Goal: Task Accomplishment & Management: Manage account settings

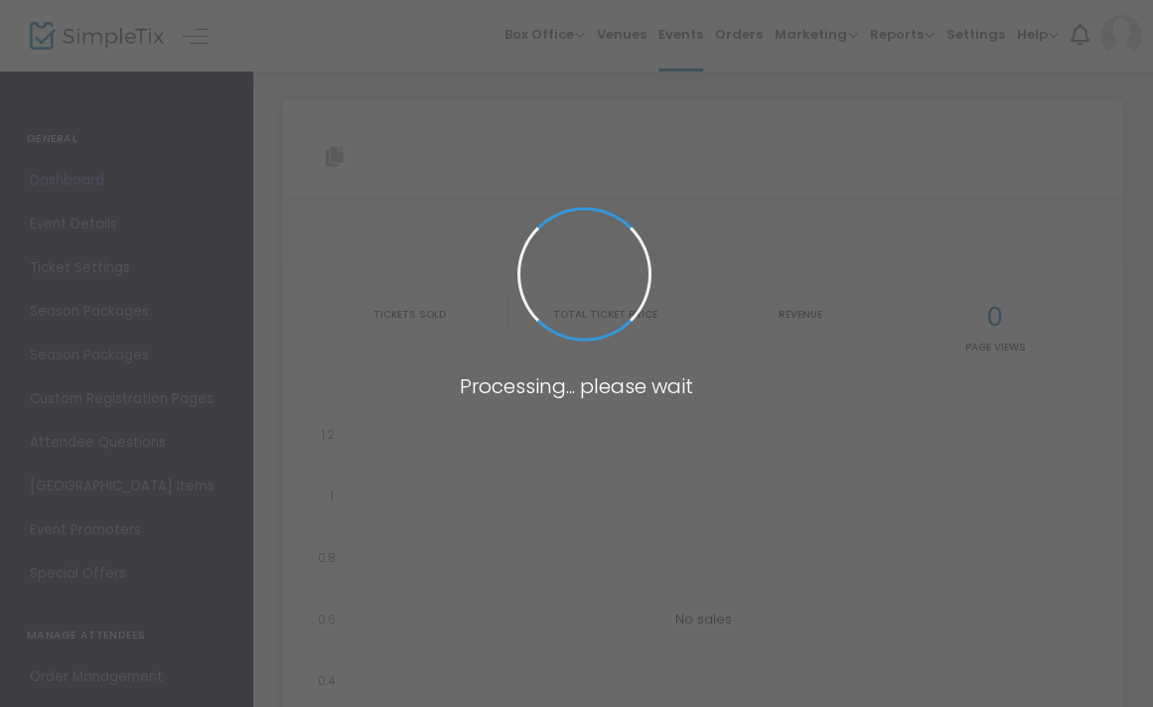
type input "[URL][DOMAIN_NAME]"
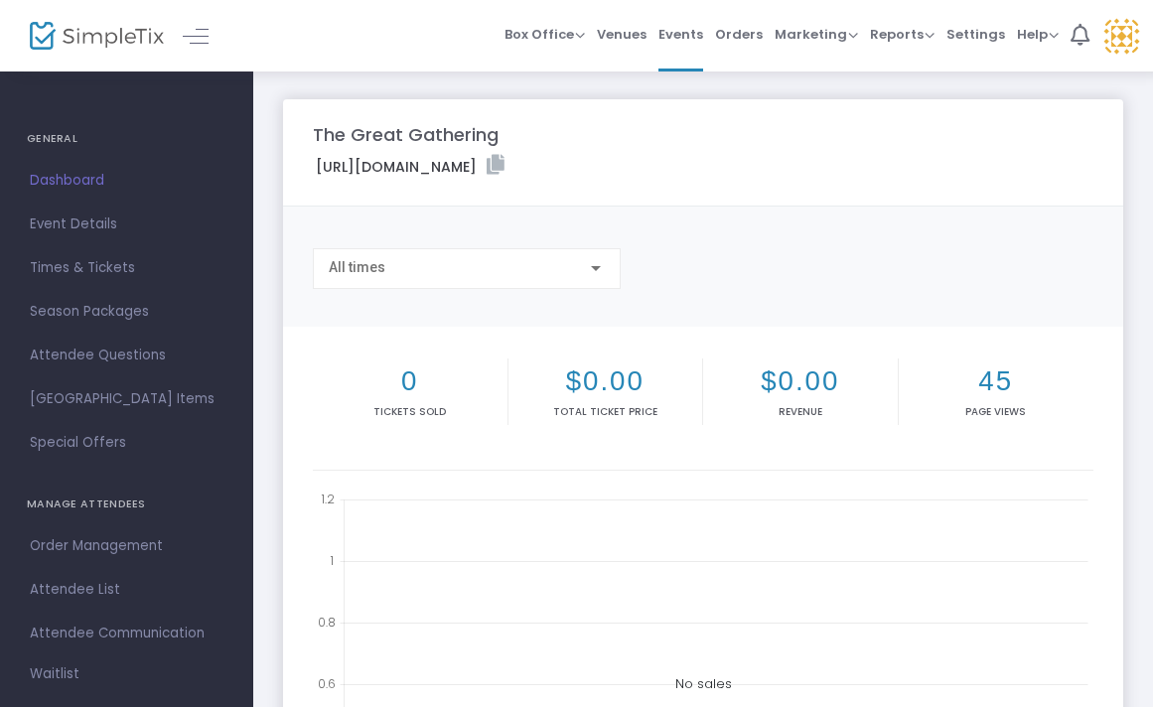
click at [88, 182] on span "Dashboard" at bounding box center [127, 181] width 194 height 26
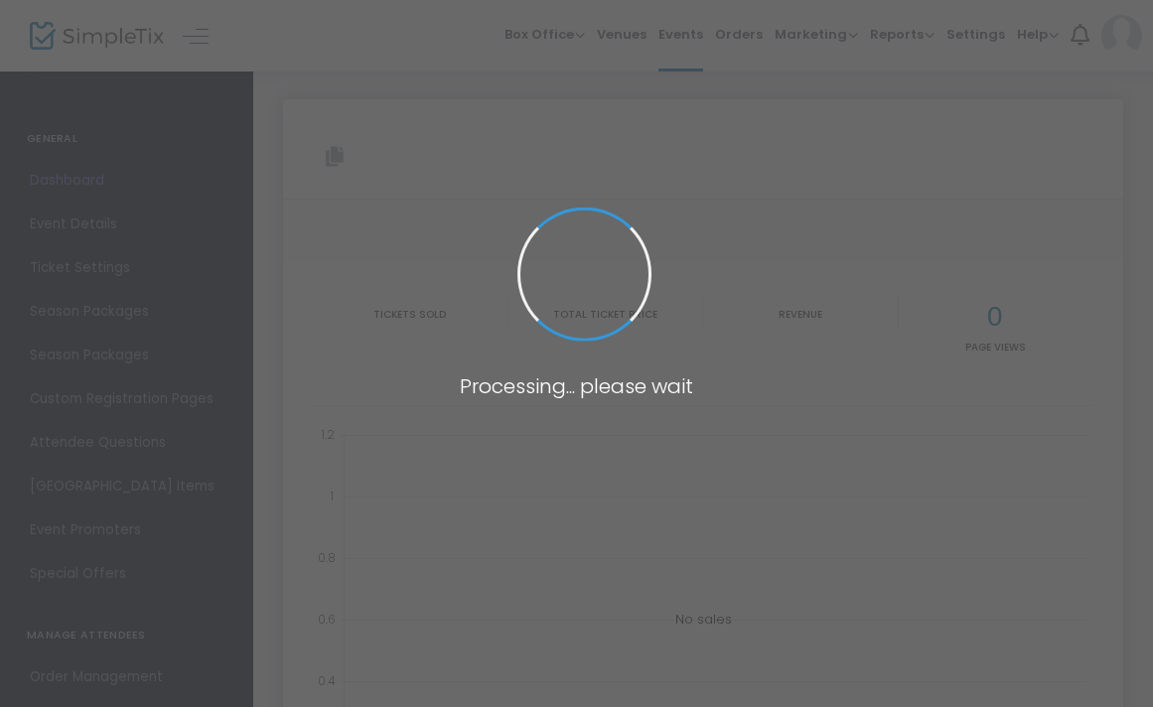
type input "[URL][DOMAIN_NAME]"
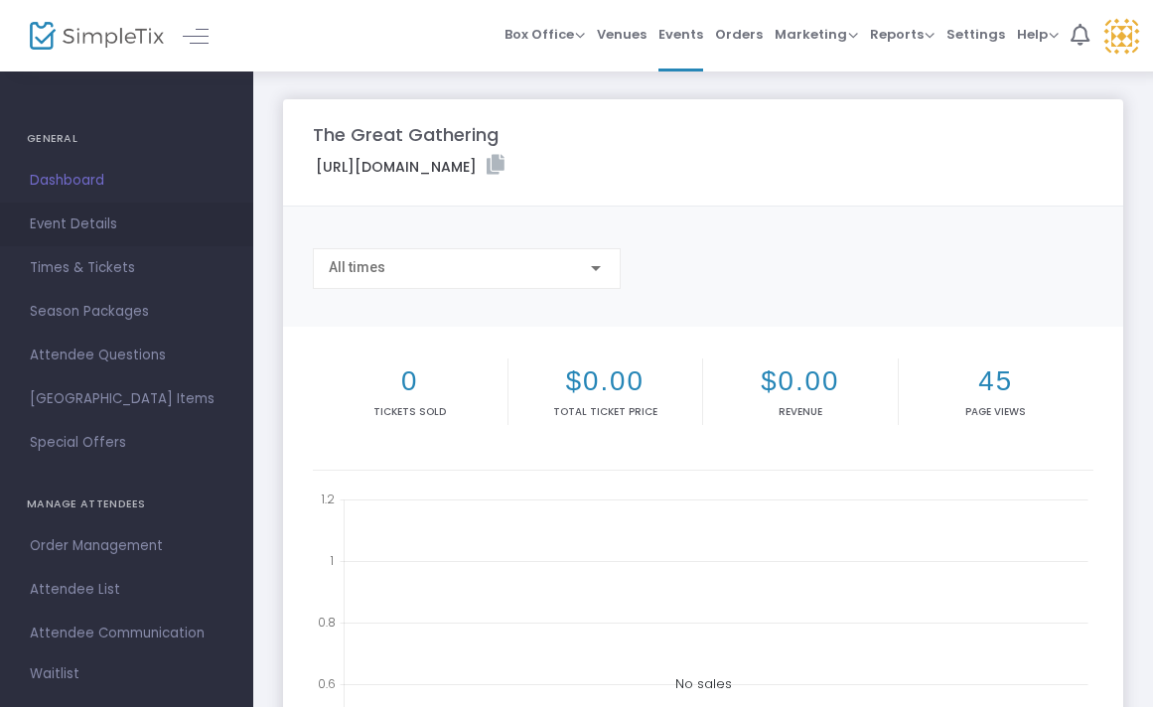
click at [70, 222] on span "Event Details" at bounding box center [127, 224] width 194 height 26
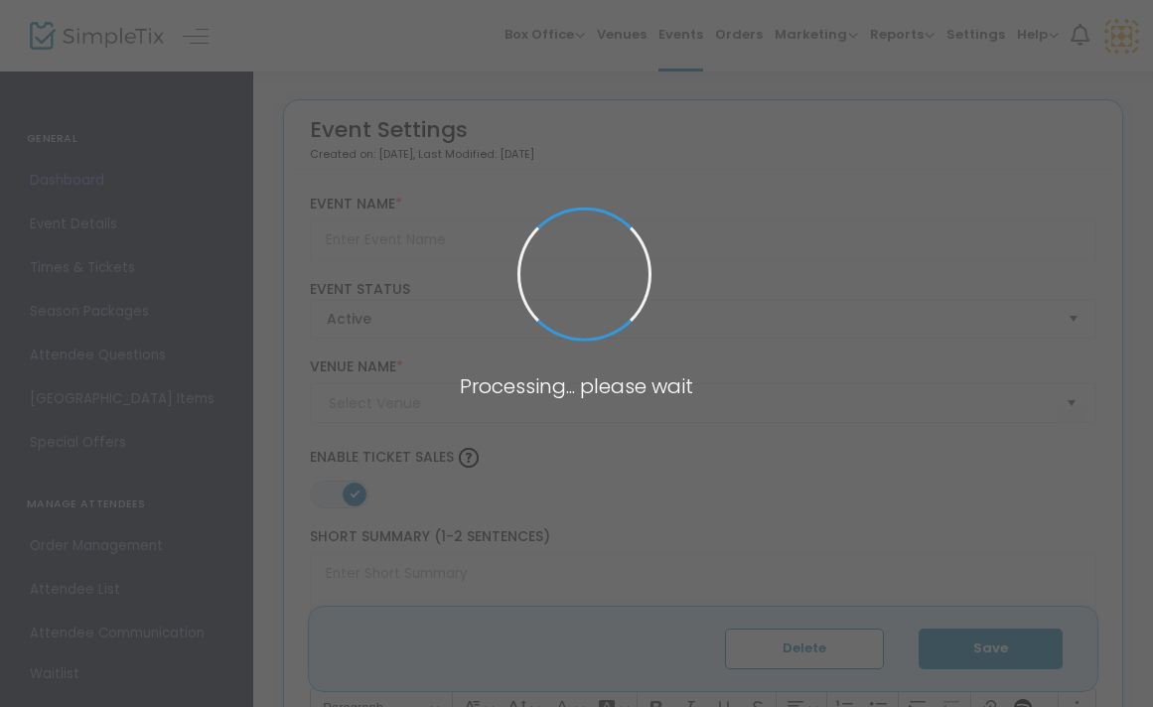
type input "The Great Gathering"
type textarea "Enter a woodland portal of music, theatre, workshops, and possibility! The Grea…"
type input "Buy Tickets"
type input "[GEOGRAPHIC_DATA]"
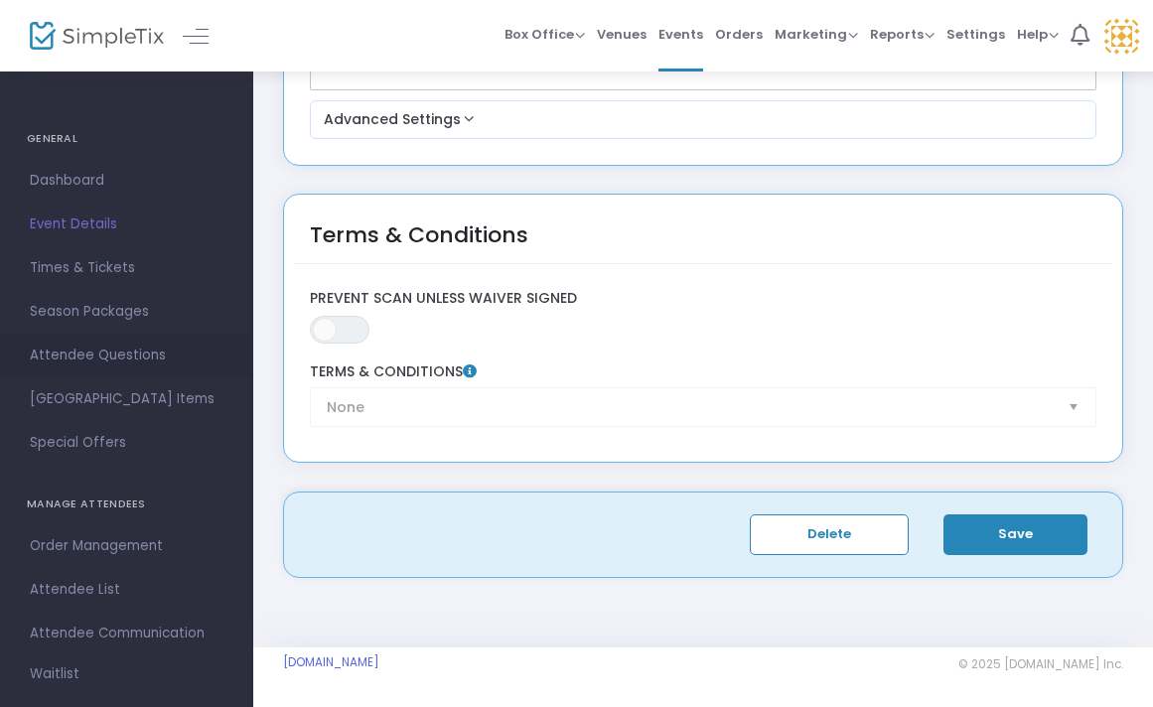
scroll to position [2330, 0]
click at [55, 182] on span "Dashboard" at bounding box center [127, 181] width 194 height 26
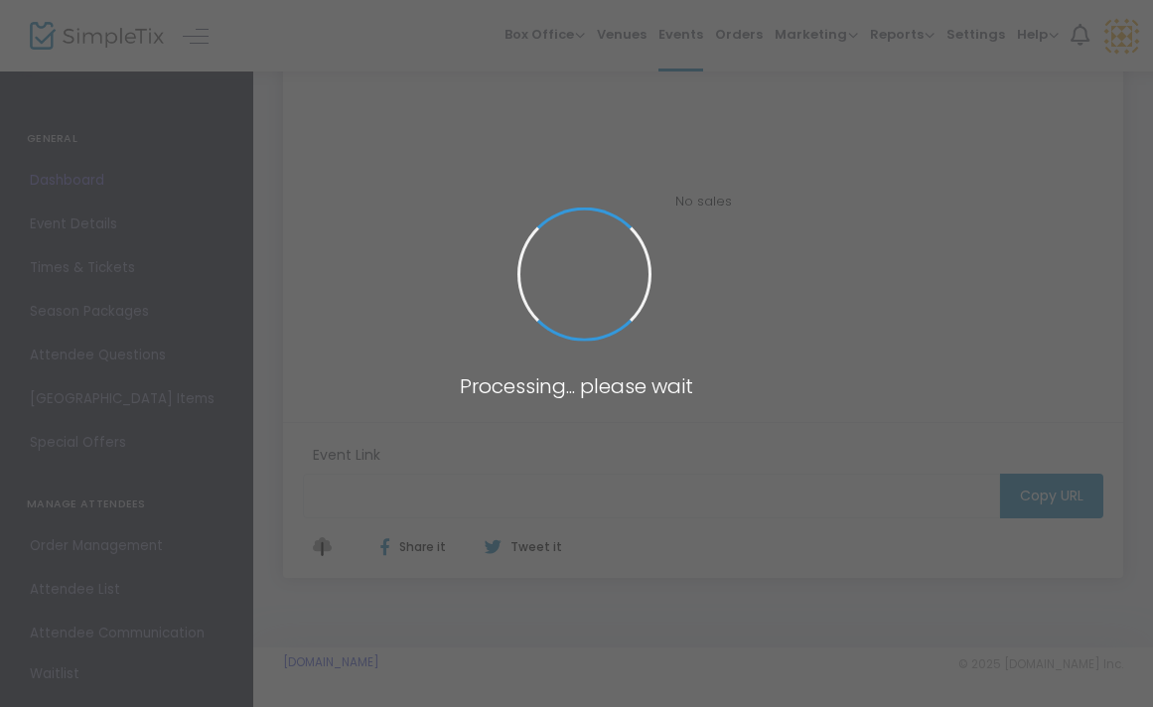
scroll to position [419, 0]
type input "[URL][DOMAIN_NAME]"
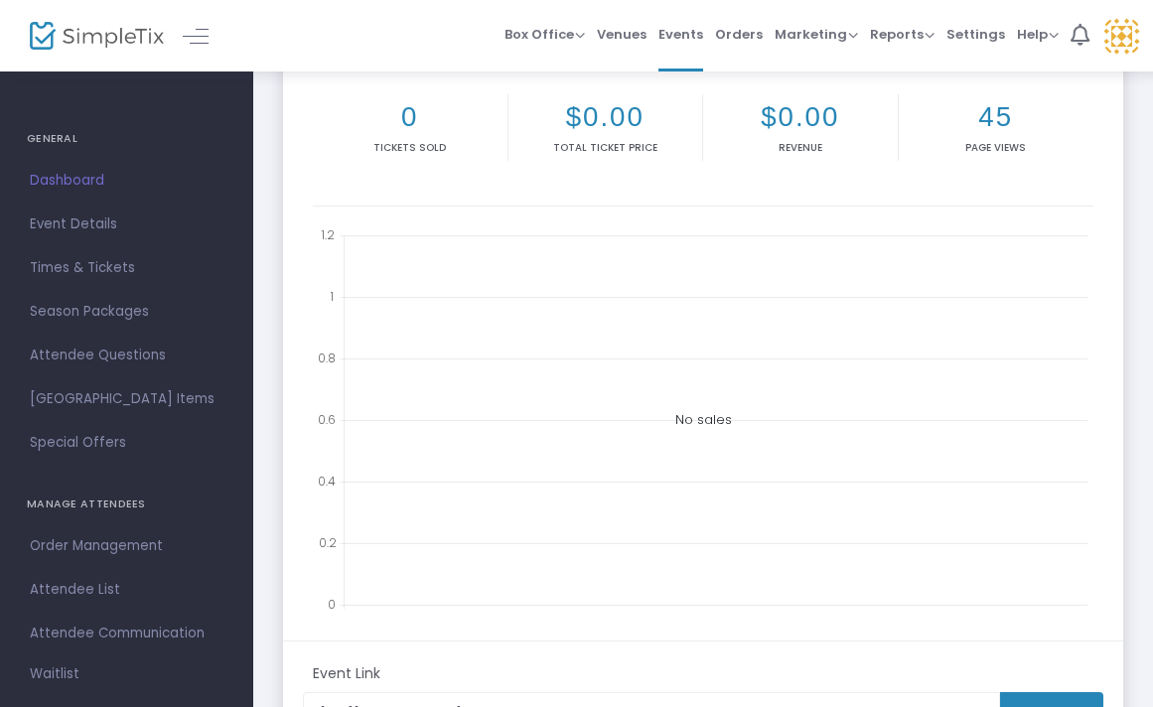
scroll to position [0, 0]
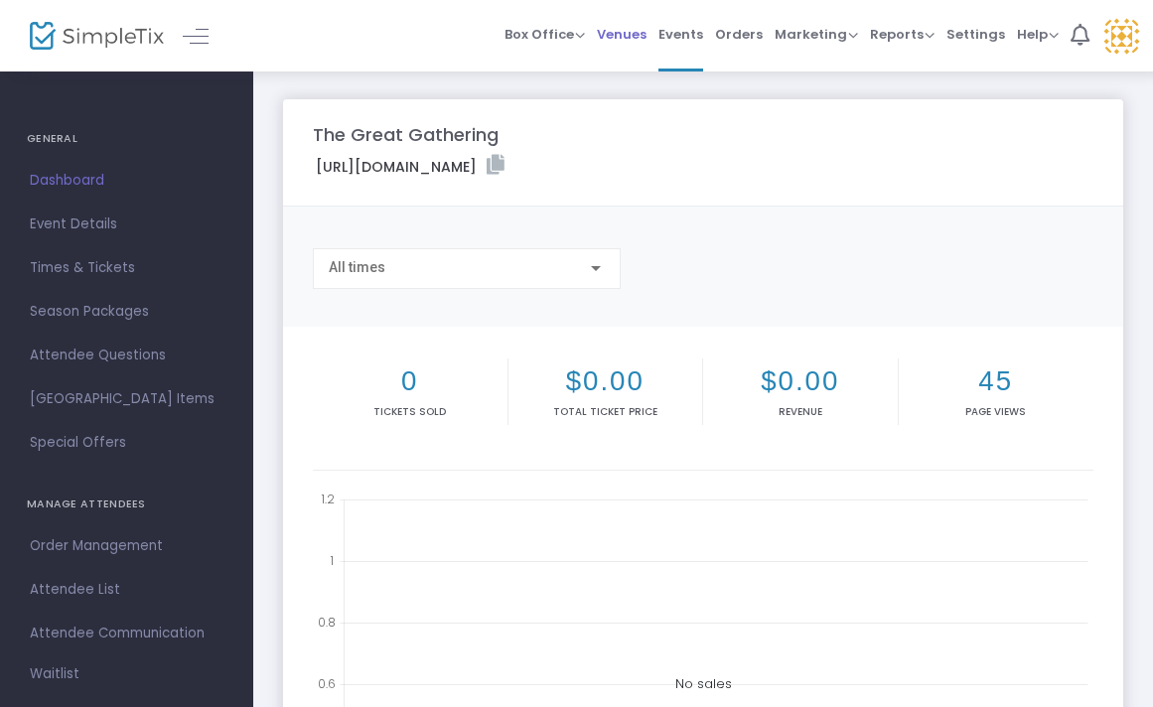
click at [618, 36] on span "Venues" at bounding box center [622, 34] width 50 height 51
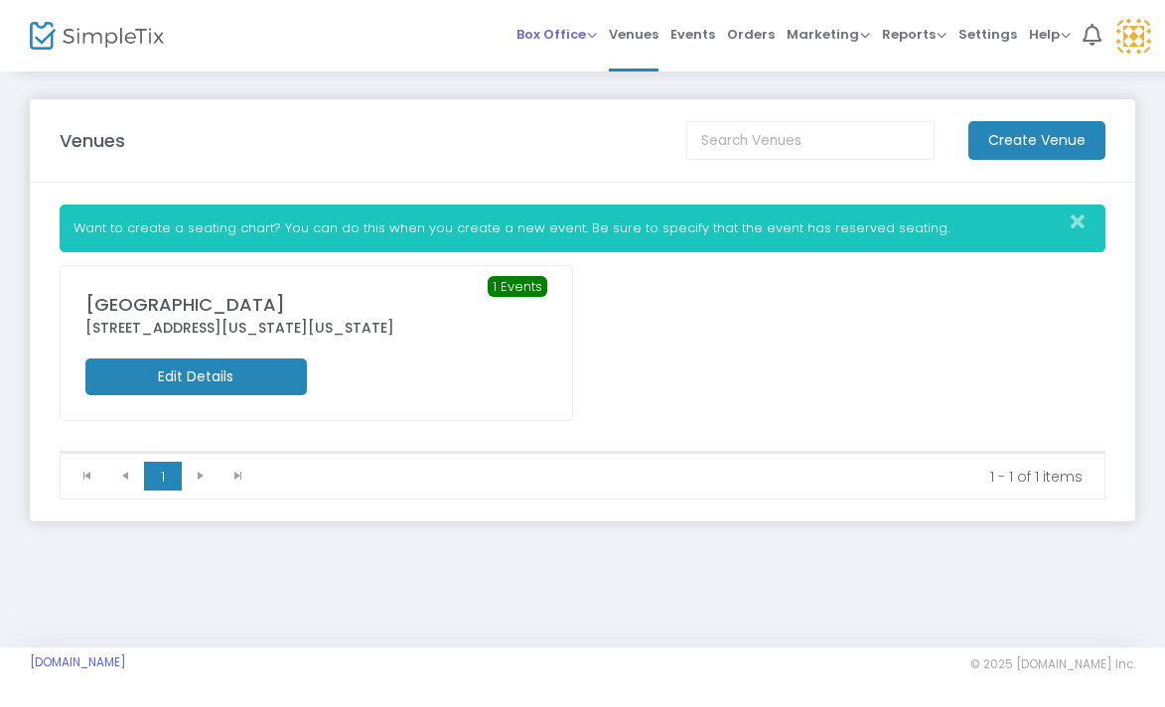
click at [574, 39] on span "Box Office" at bounding box center [556, 34] width 80 height 19
click at [572, 105] on li "Bookings" at bounding box center [587, 105] width 142 height 39
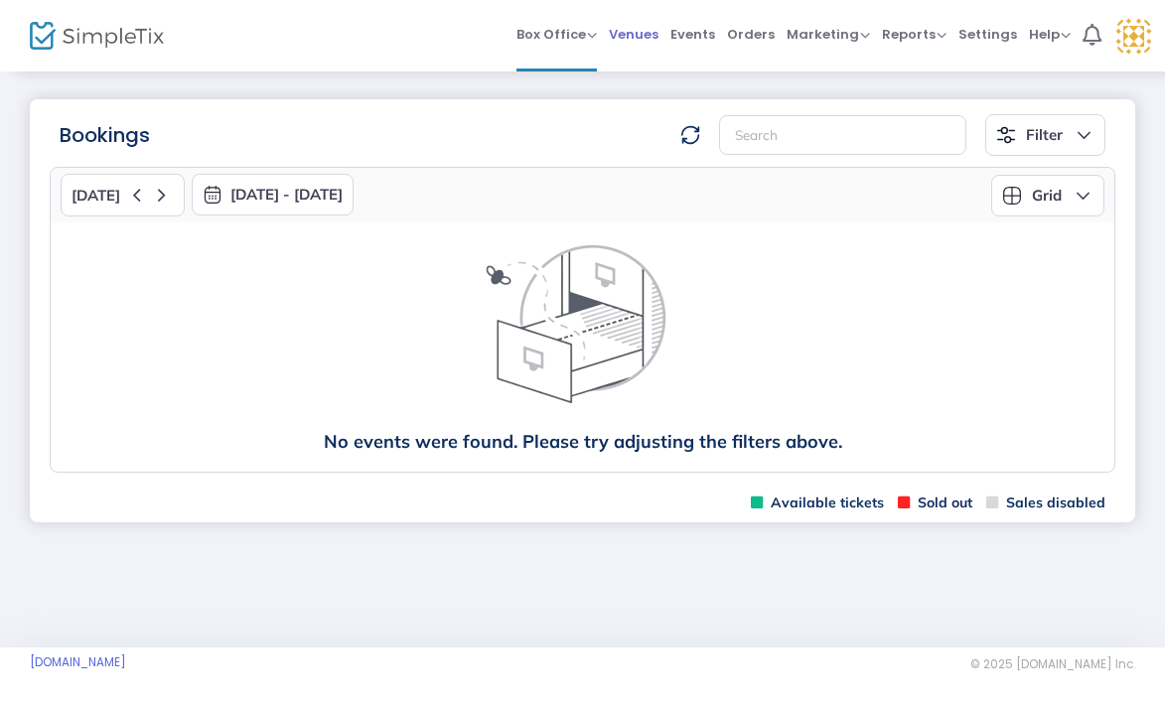
click at [630, 37] on span "Venues" at bounding box center [634, 34] width 50 height 51
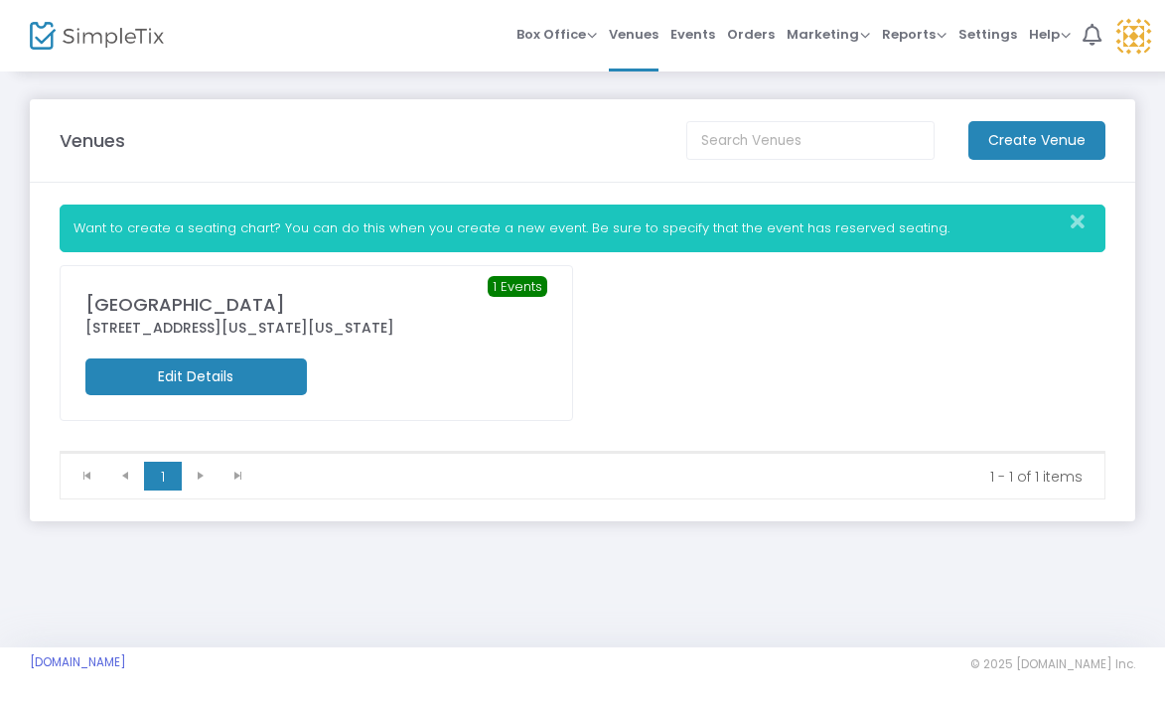
click at [512, 285] on span "1 Events" at bounding box center [517, 287] width 60 height 22
click at [753, 31] on span "Orders" at bounding box center [751, 34] width 48 height 51
